Goal: Find specific page/section: Find specific page/section

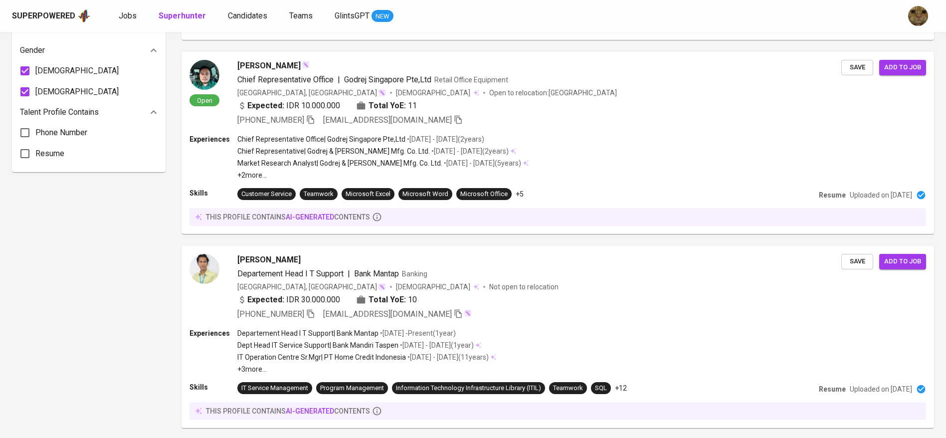
scroll to position [1131, 0]
